Goal: Check status: Check status

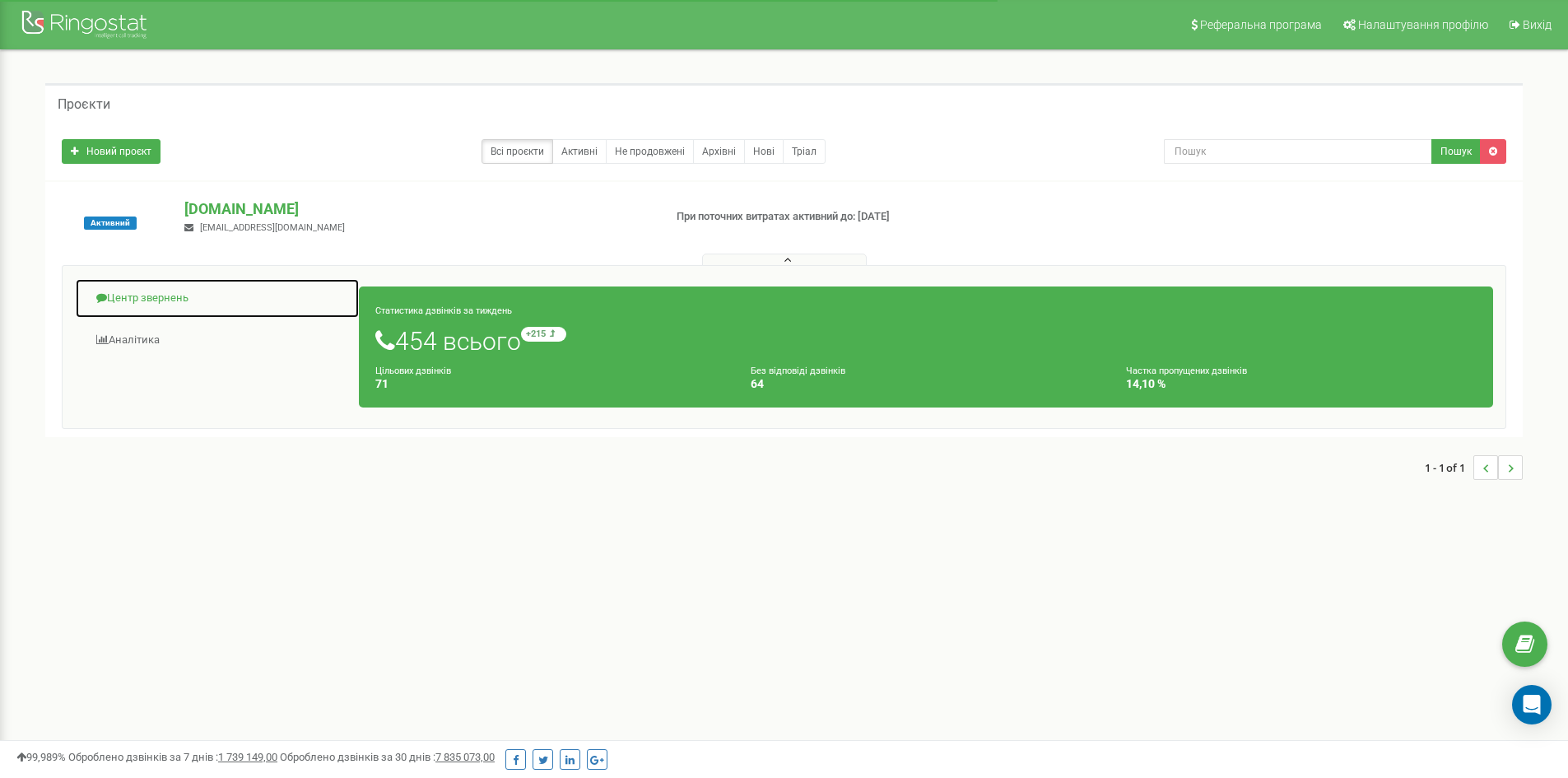
click at [172, 295] on link "Центр звернень" at bounding box center [218, 298] width 285 height 41
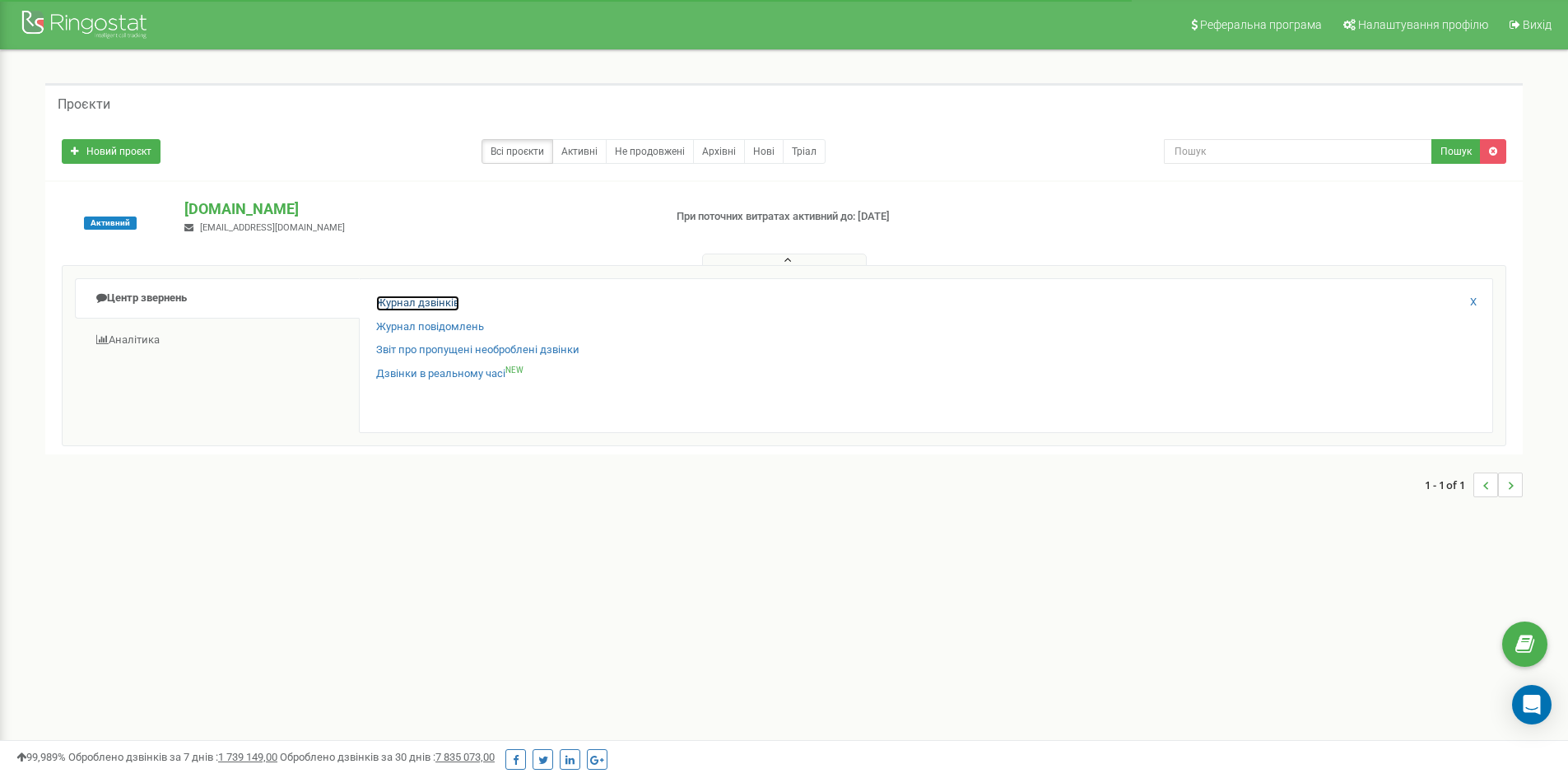
click at [399, 303] on link "Журнал дзвінків" at bounding box center [417, 304] width 83 height 16
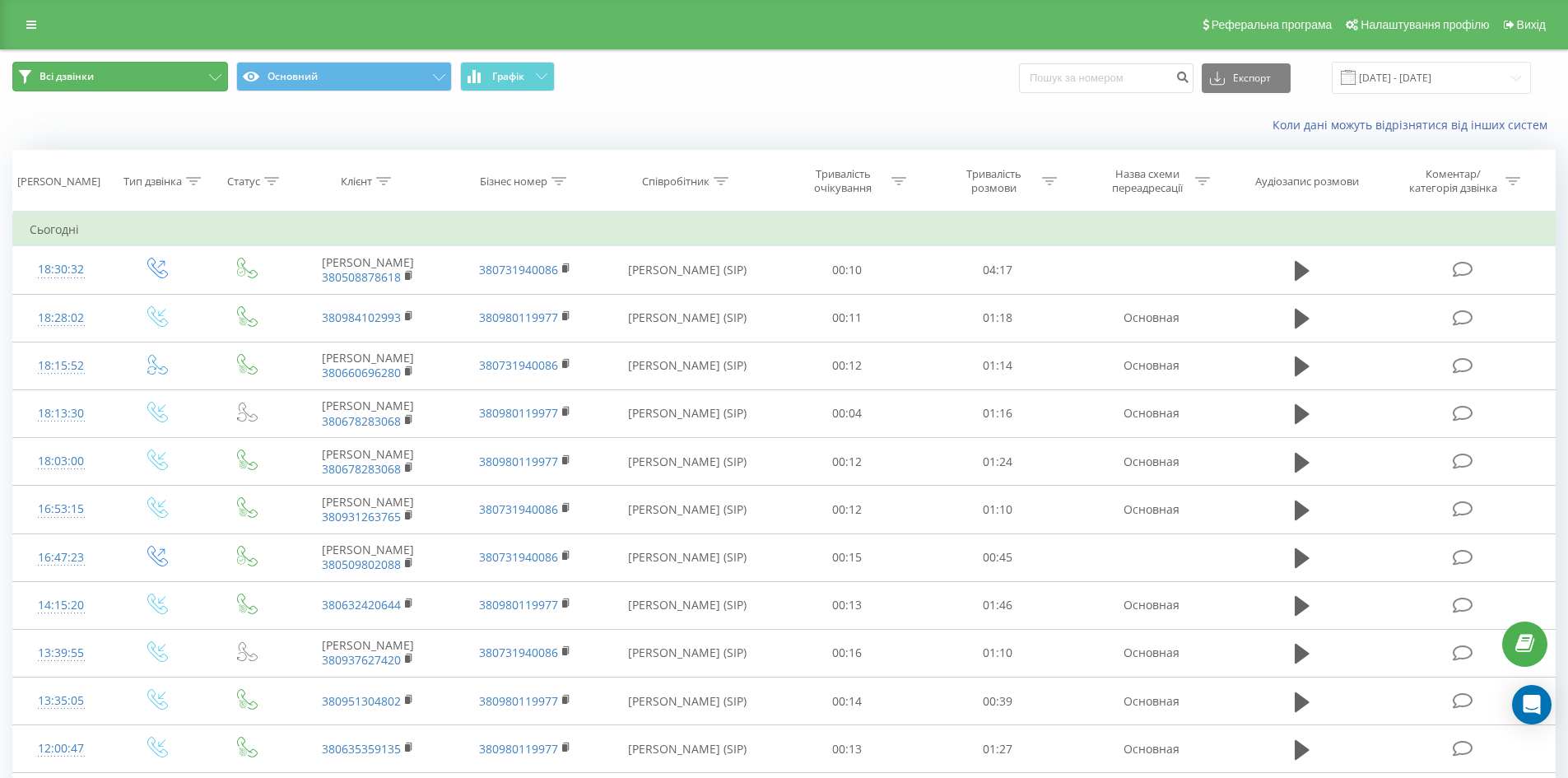
click at [125, 67] on button "Всі дзвінки" at bounding box center [120, 76] width 216 height 30
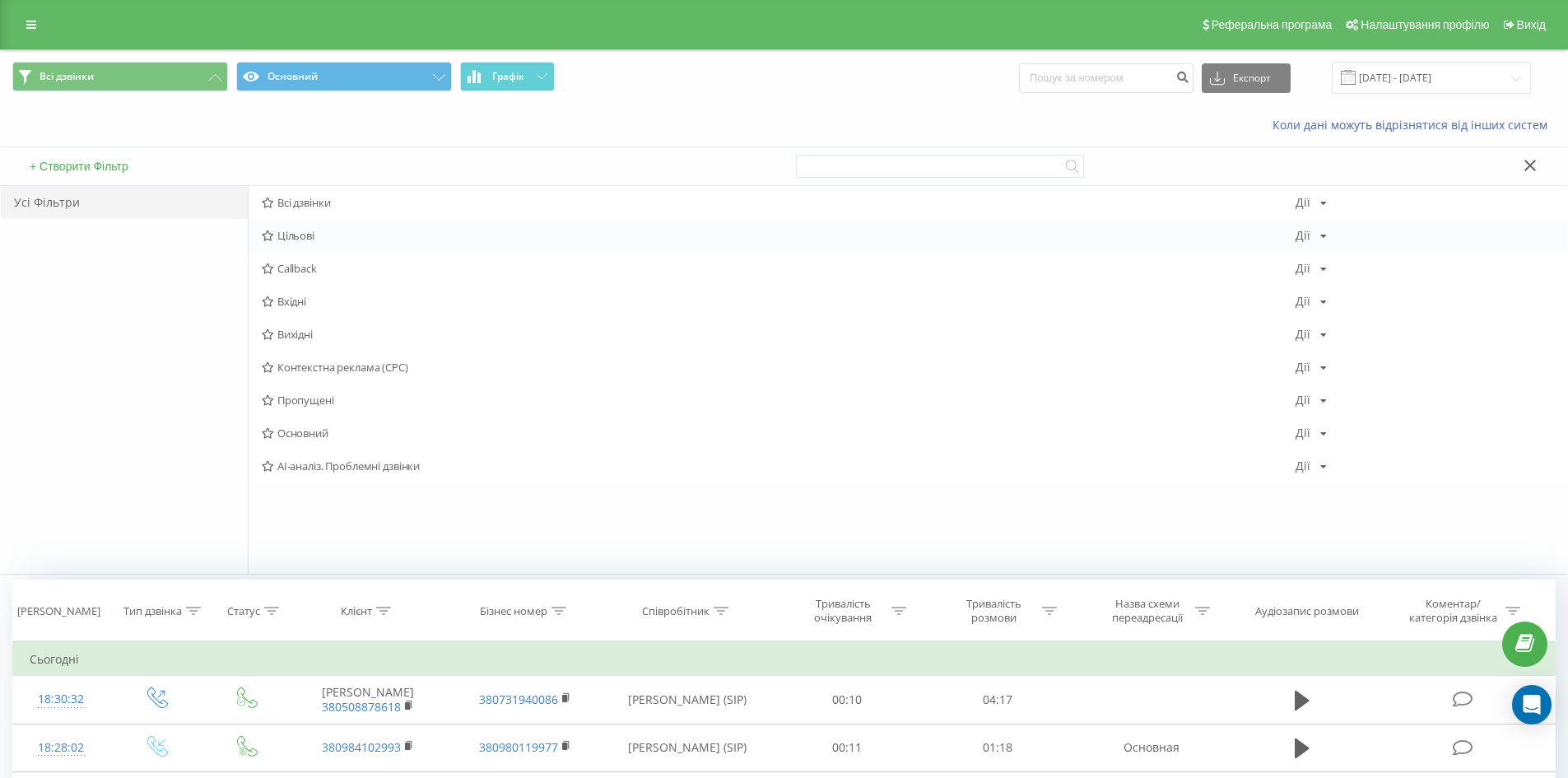
click at [308, 237] on span "Цільові" at bounding box center [779, 236] width 1034 height 12
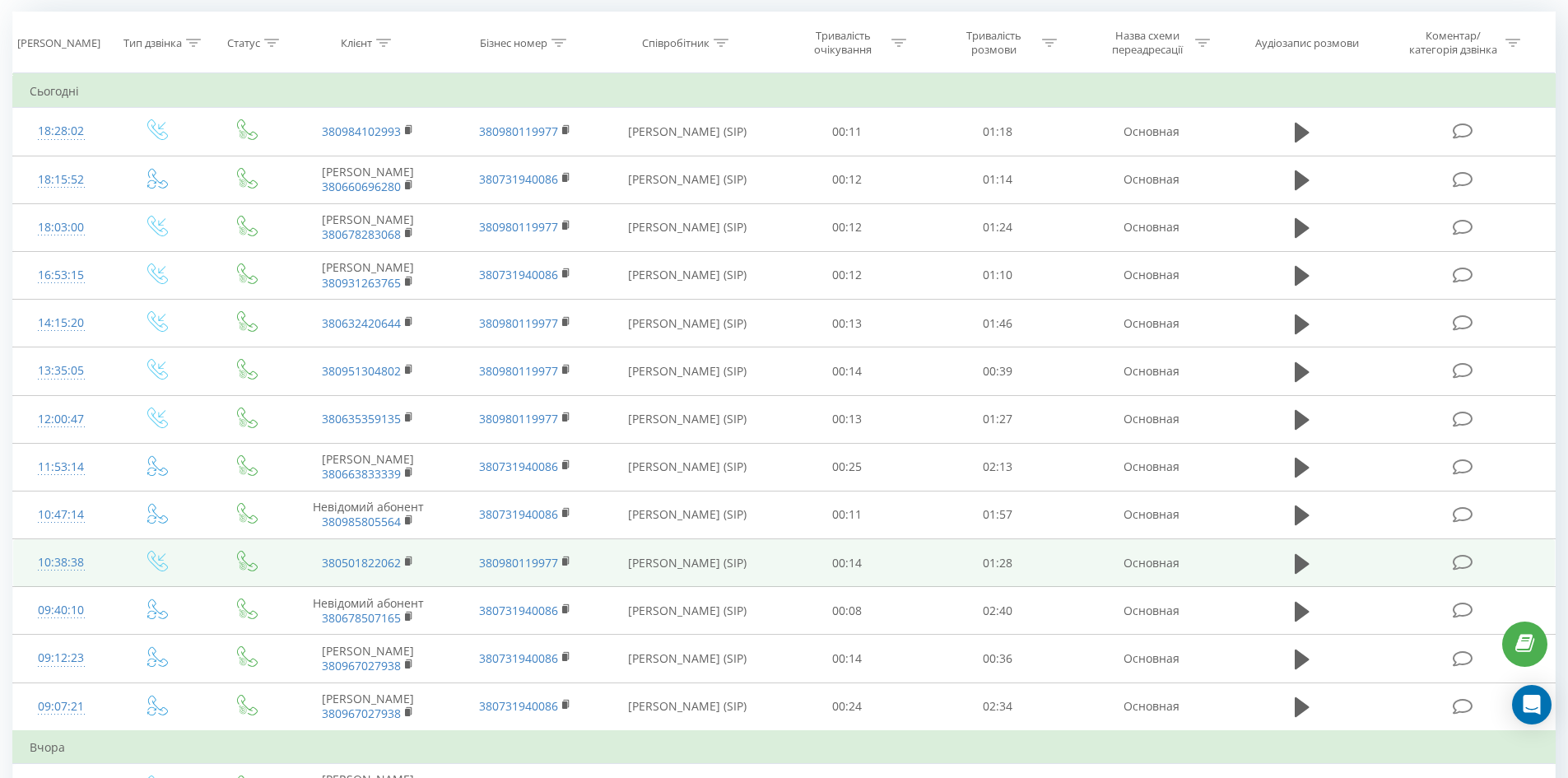
scroll to position [164, 0]
